Goal: Task Accomplishment & Management: Use online tool/utility

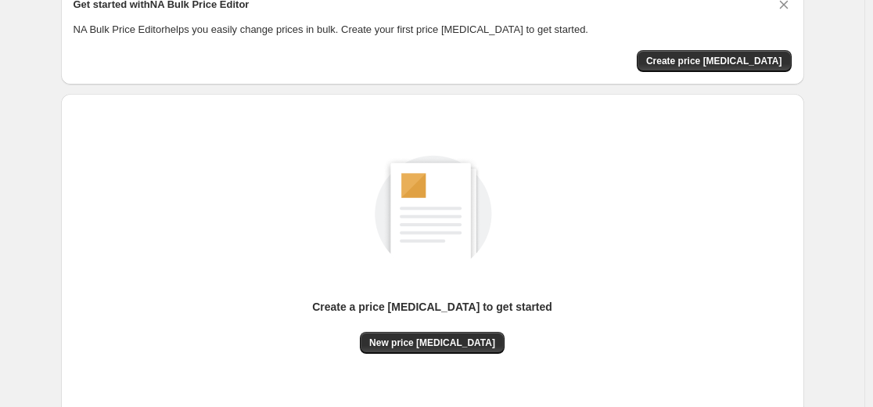
scroll to position [179, 0]
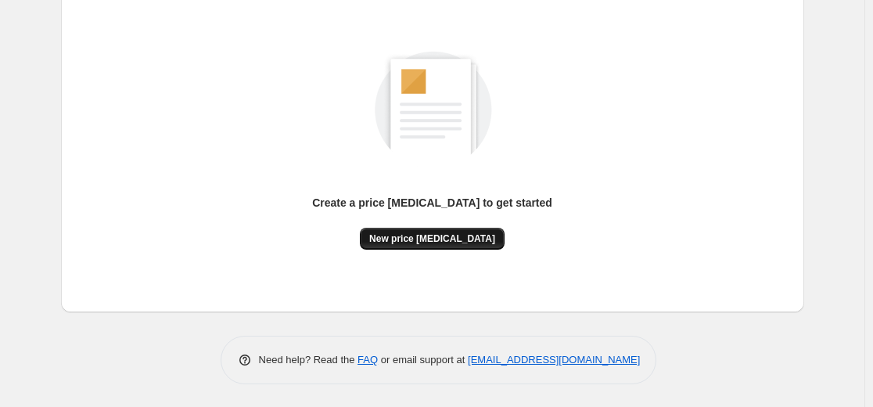
click at [447, 238] on span "New price [MEDICAL_DATA]" at bounding box center [432, 238] width 126 height 13
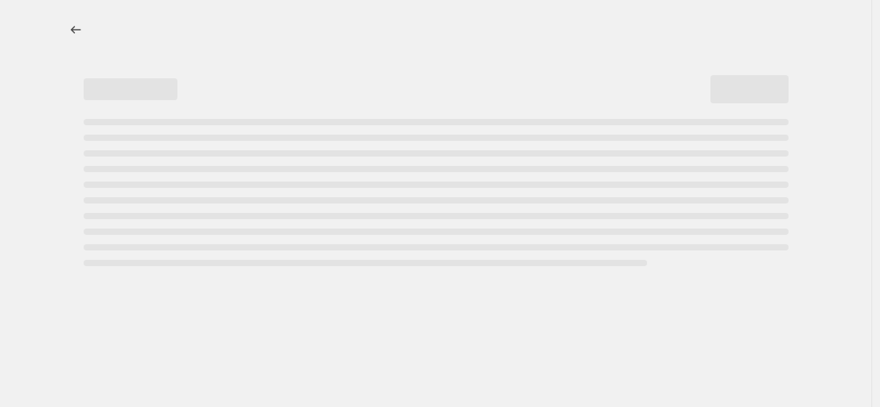
select select "percentage"
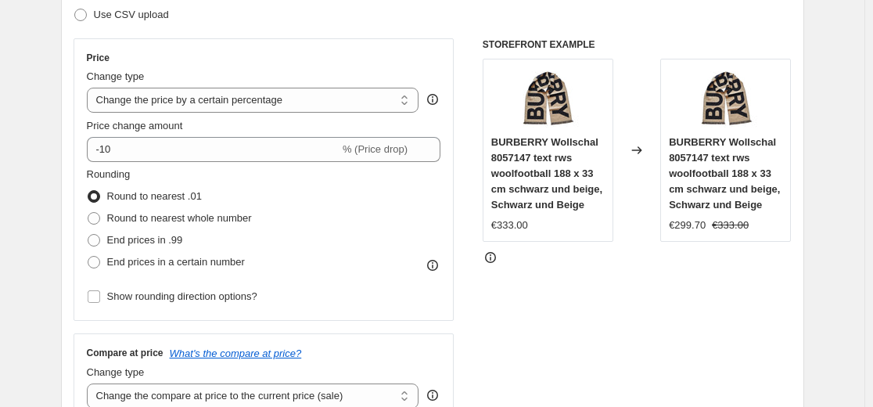
scroll to position [235, 0]
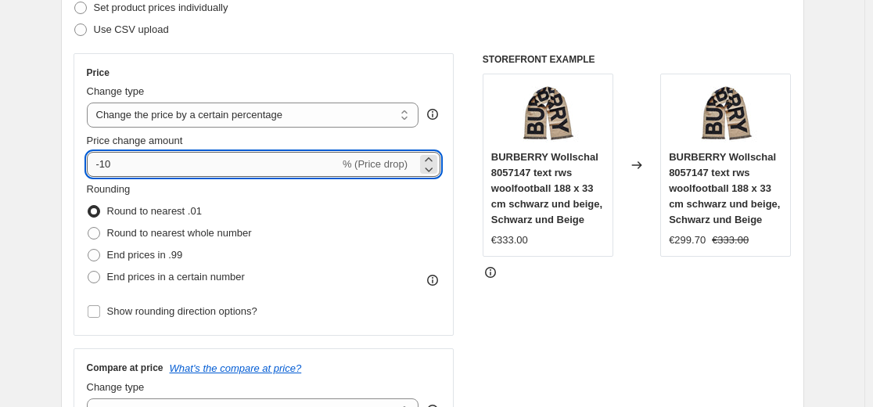
click at [167, 167] on input "-10" at bounding box center [213, 164] width 253 height 25
type input "-35"
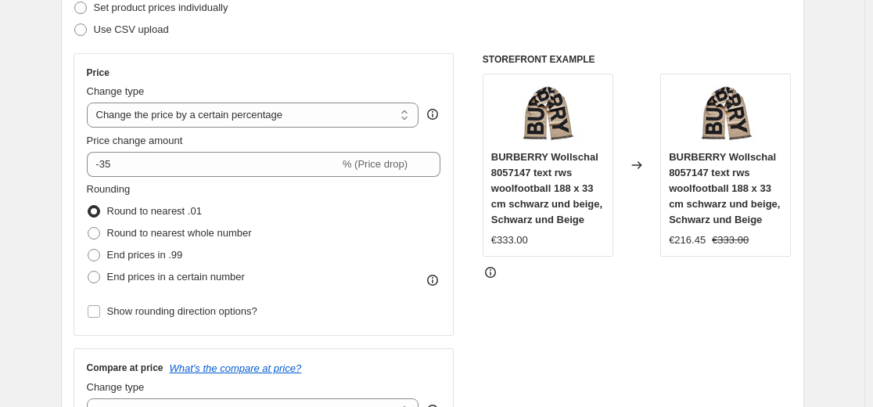
click at [231, 40] on div "Use CSV upload" at bounding box center [432, 30] width 718 height 22
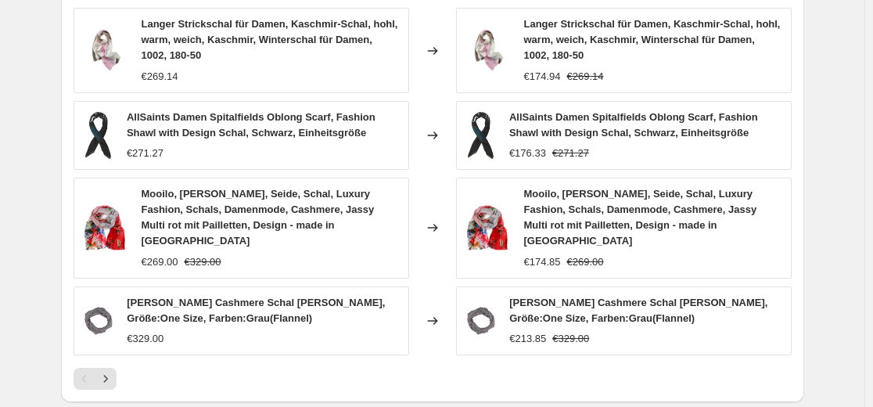
scroll to position [1016, 0]
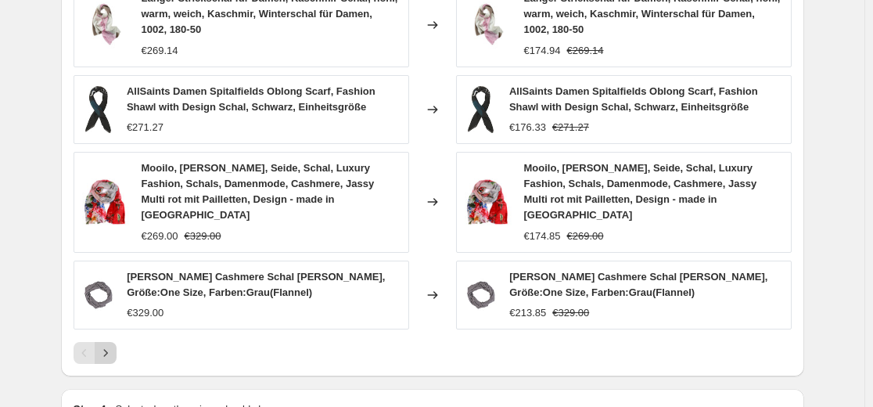
click at [108, 345] on icon "Next" at bounding box center [106, 353] width 16 height 16
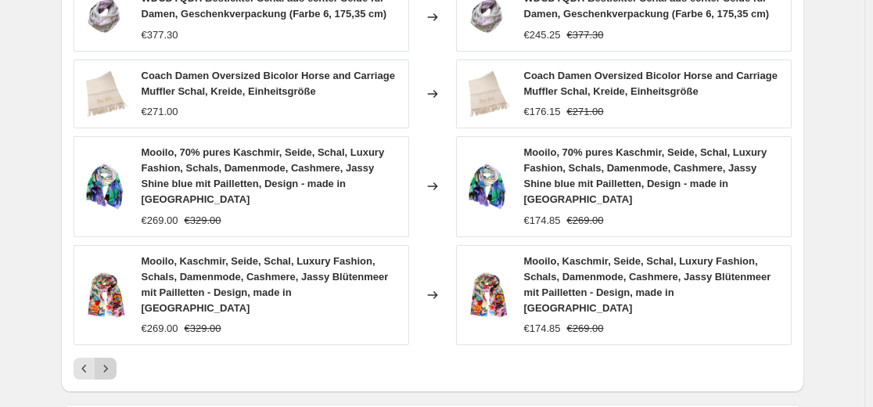
click at [113, 360] on icon "Next" at bounding box center [106, 368] width 16 height 16
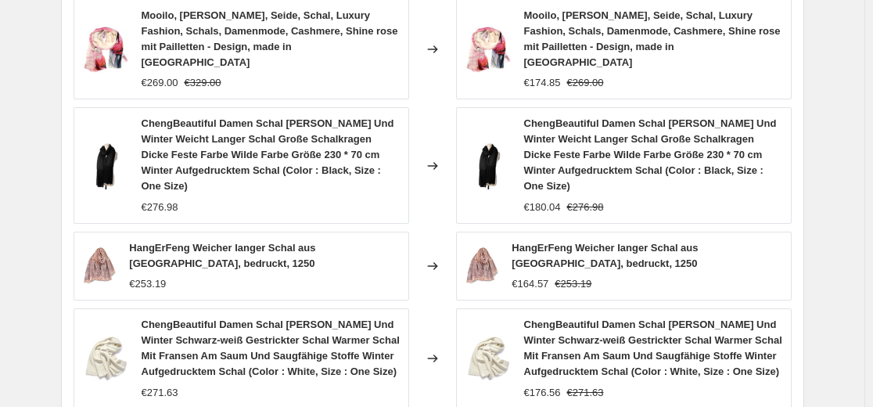
scroll to position [1095, 0]
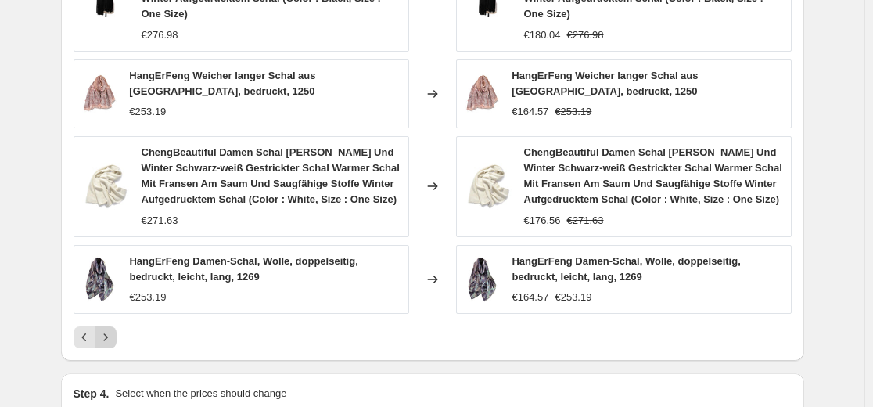
click at [108, 329] on icon "Next" at bounding box center [106, 337] width 16 height 16
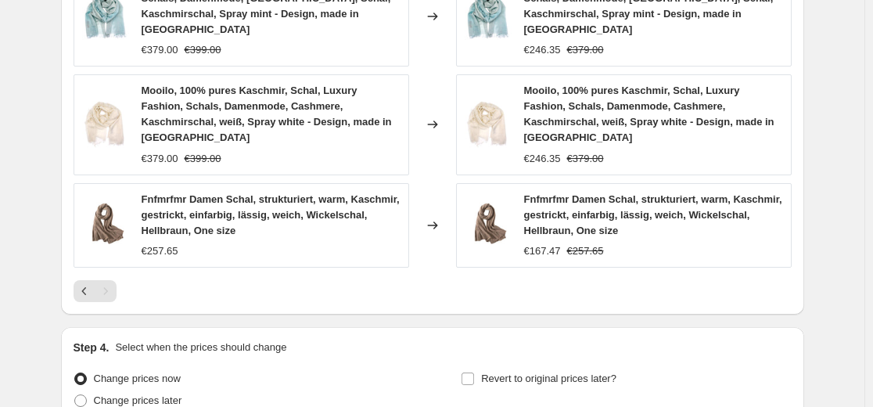
scroll to position [1276, 0]
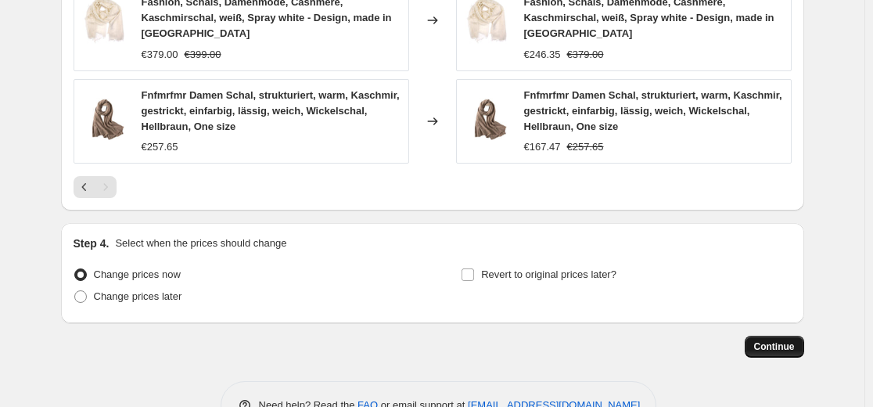
click at [758, 335] on button "Continue" at bounding box center [773, 346] width 59 height 22
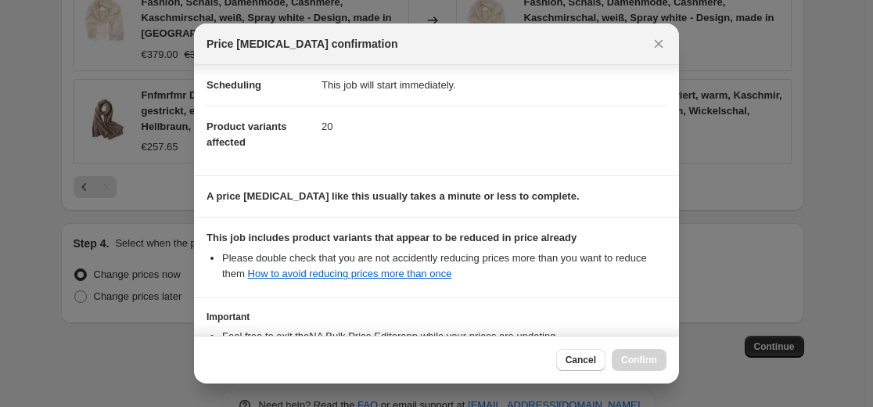
scroll to position [252, 0]
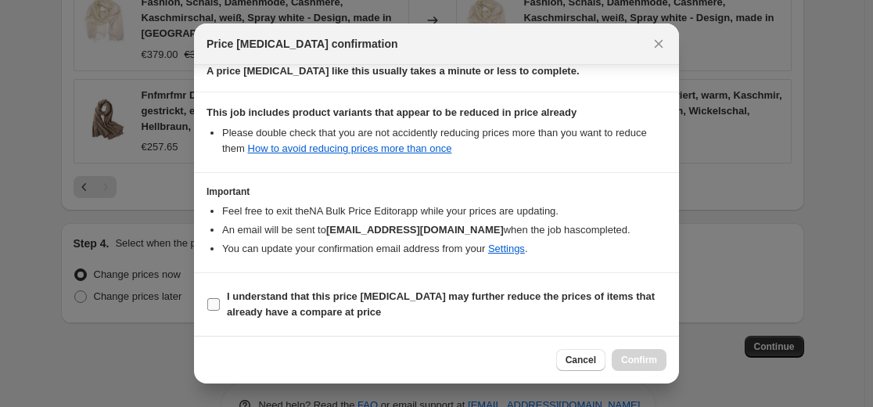
click at [519, 287] on label "I understand that this price [MEDICAL_DATA] may further reduce the prices of it…" at bounding box center [436, 304] width 460 height 38
click at [220, 298] on input "I understand that this price [MEDICAL_DATA] may further reduce the prices of it…" at bounding box center [213, 304] width 13 height 13
checkbox input "true"
click at [647, 354] on span "Confirm" at bounding box center [639, 359] width 36 height 13
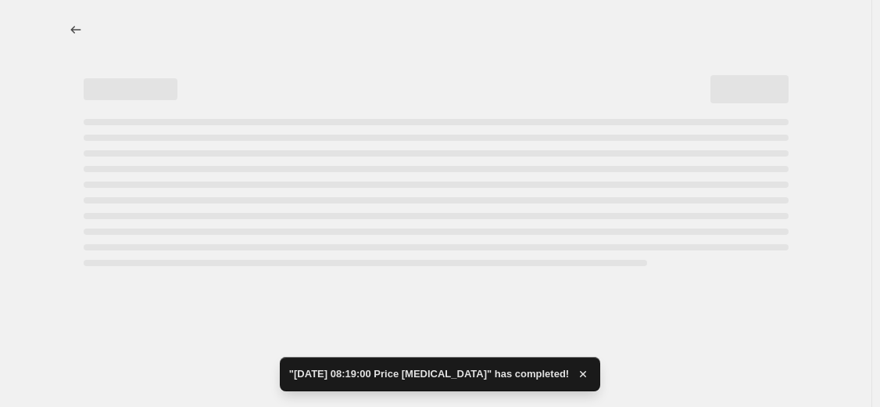
select select "percentage"
